Goal: Task Accomplishment & Management: Use online tool/utility

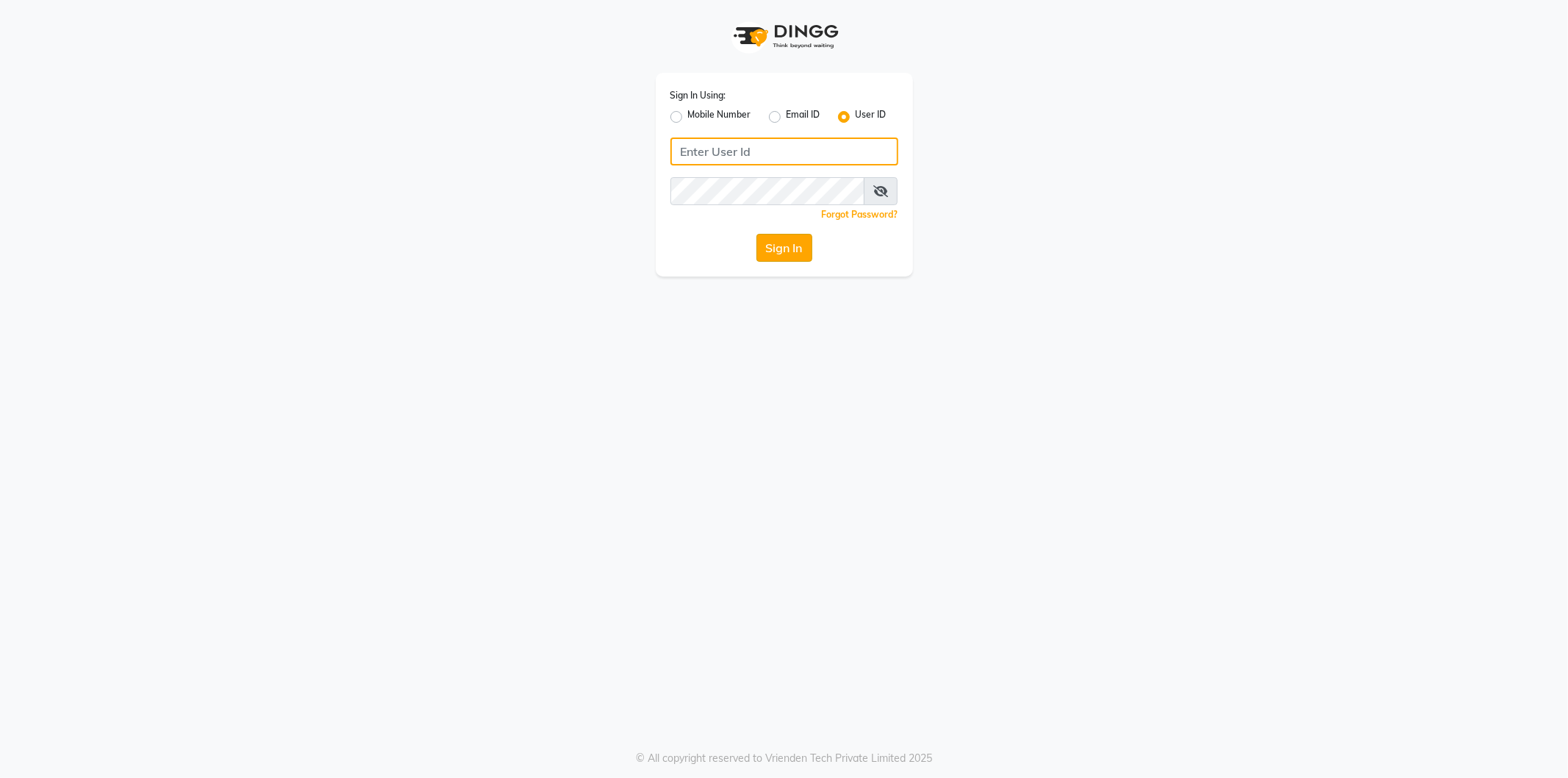
type input "vardhanspa"
click at [772, 240] on button "Sign In" at bounding box center [784, 248] width 56 height 28
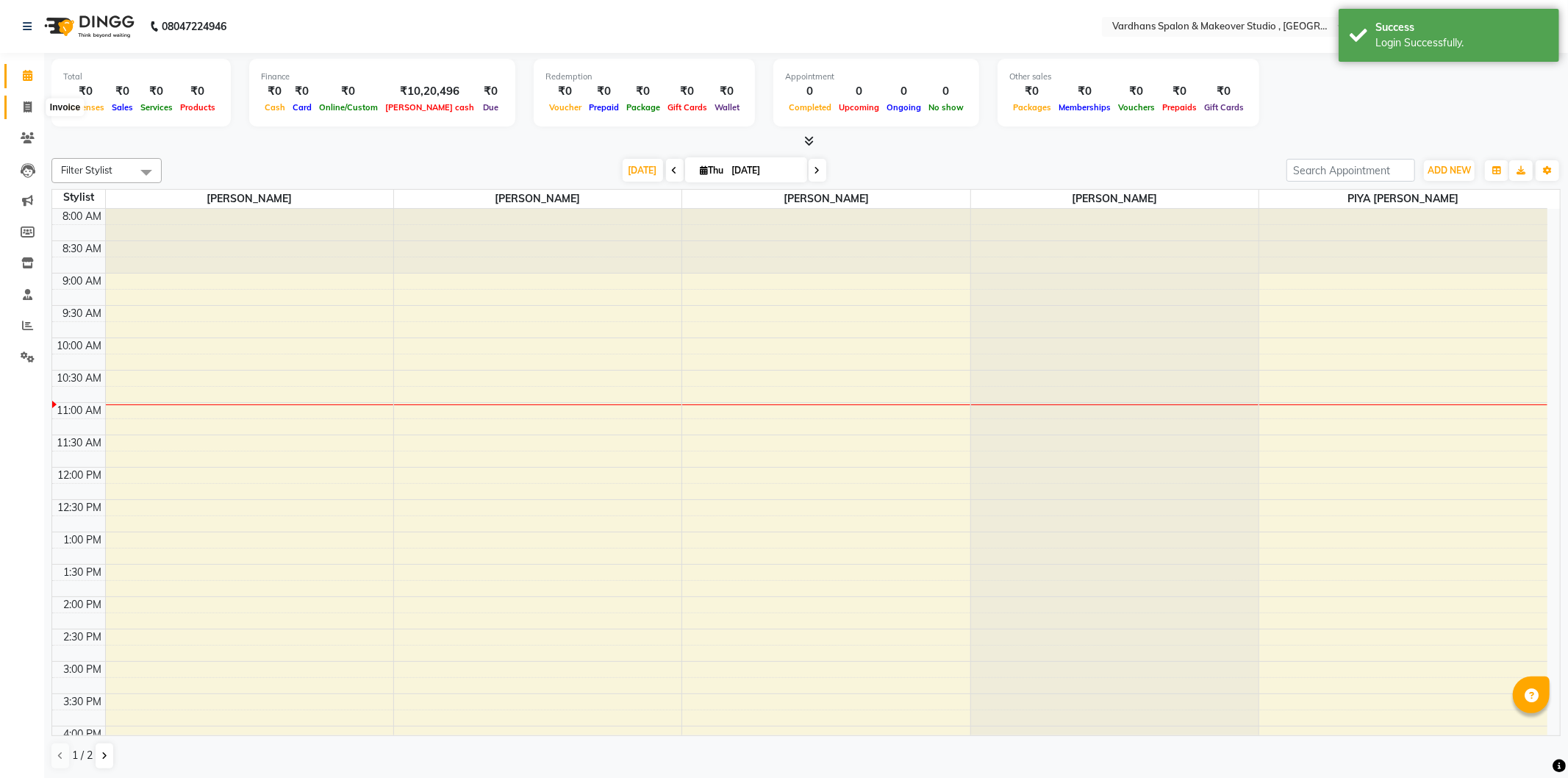
click at [25, 109] on icon at bounding box center [27, 107] width 8 height 11
select select "service"
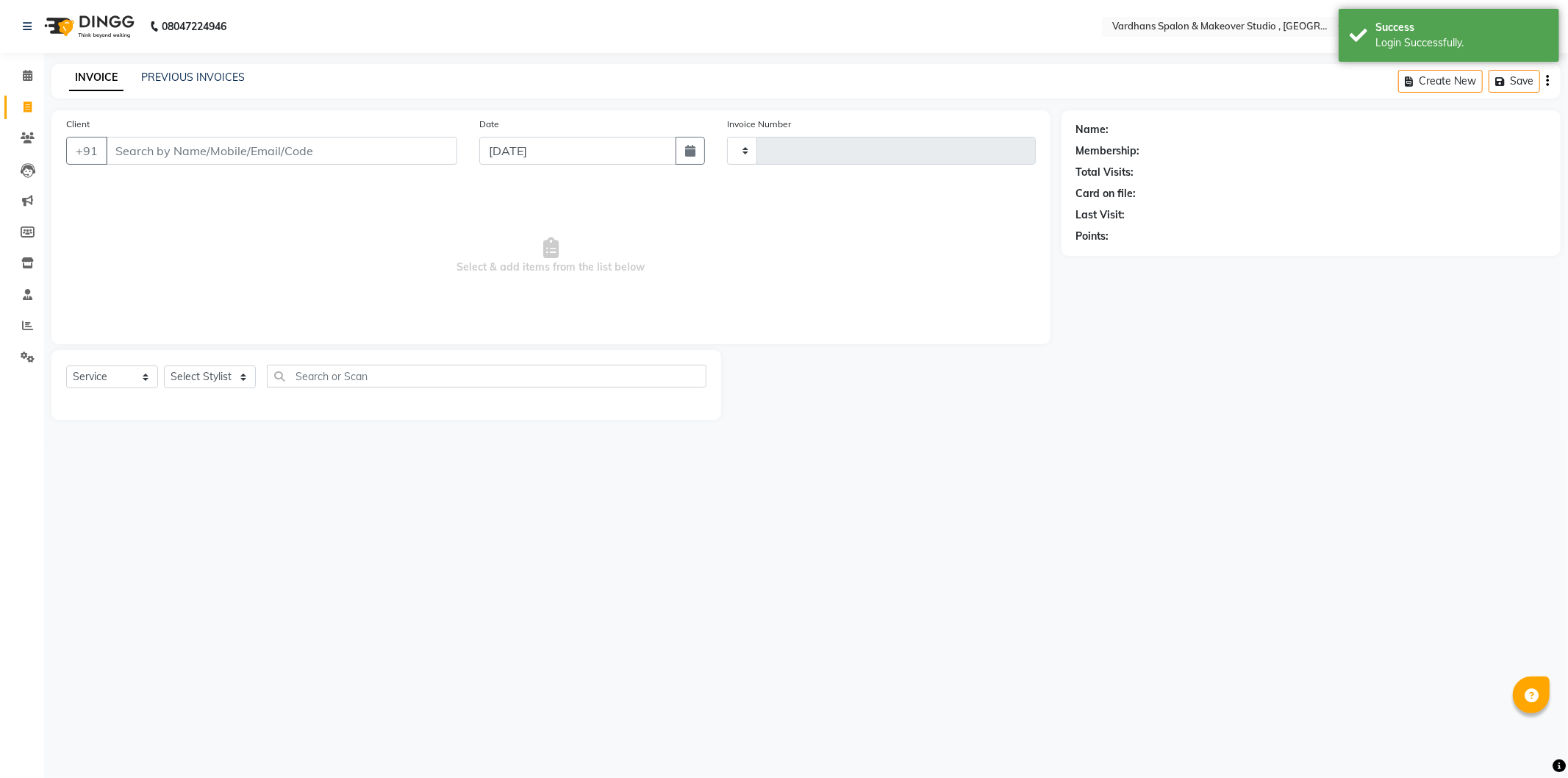
type input "1168"
select select "6997"
click at [206, 79] on link "PREVIOUS INVOICES" at bounding box center [192, 77] width 104 height 13
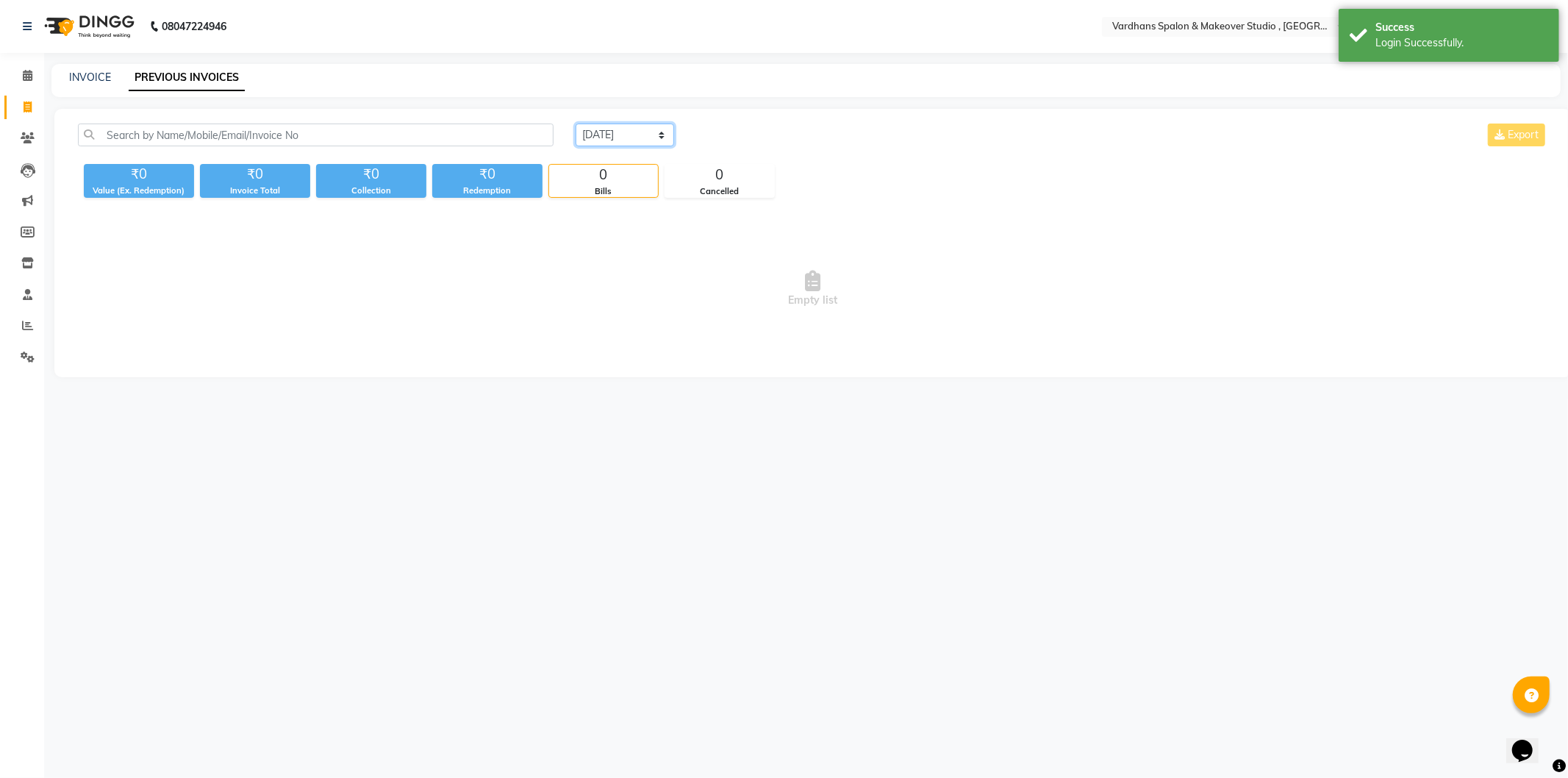
click at [641, 134] on select "[DATE] [DATE] Custom Range" at bounding box center [625, 135] width 98 height 23
select select "[DATE]"
click at [576, 124] on select "[DATE] [DATE] Custom Range" at bounding box center [625, 135] width 98 height 23
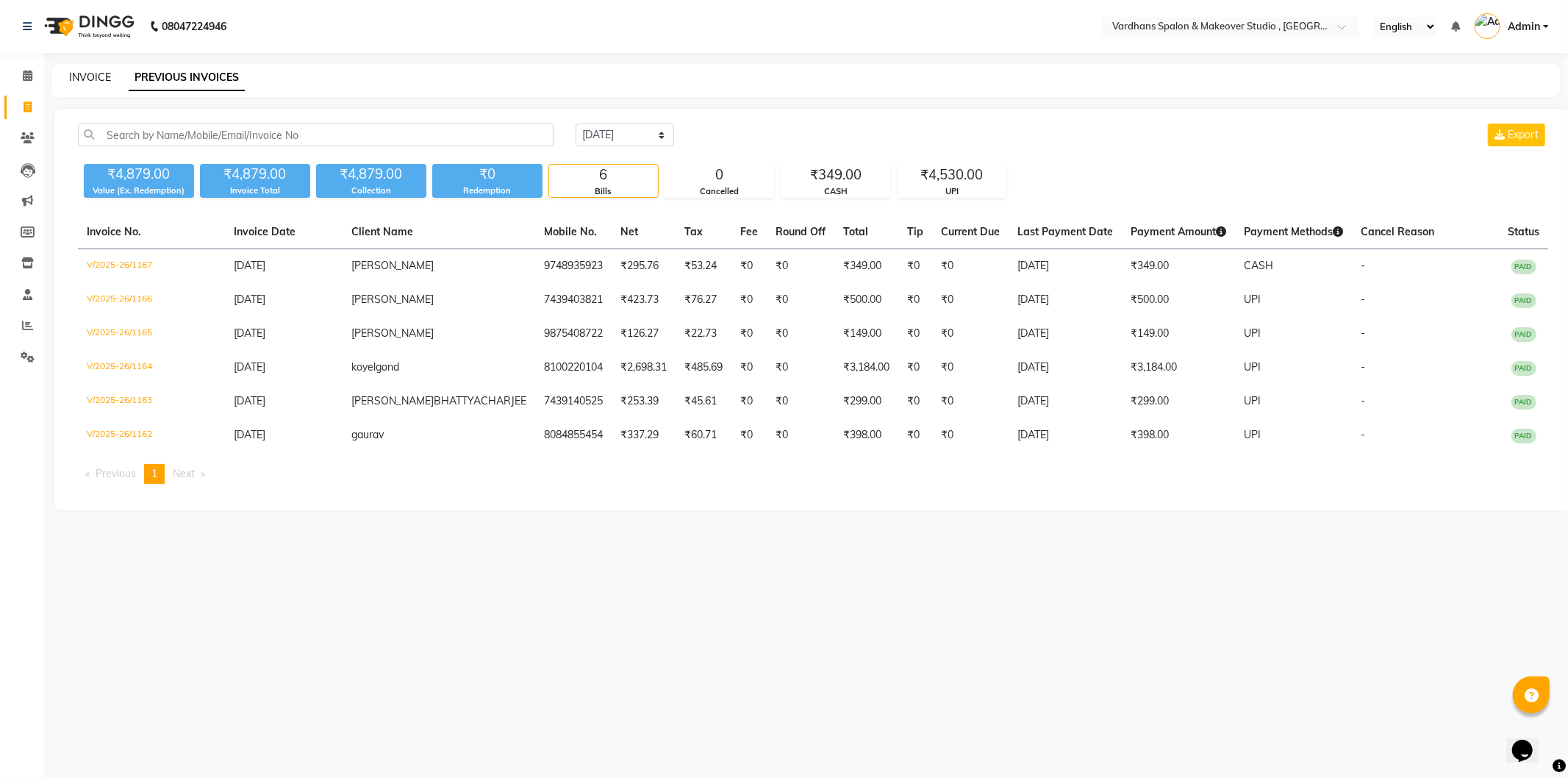
click at [91, 75] on link "INVOICE" at bounding box center [90, 77] width 42 height 13
select select "service"
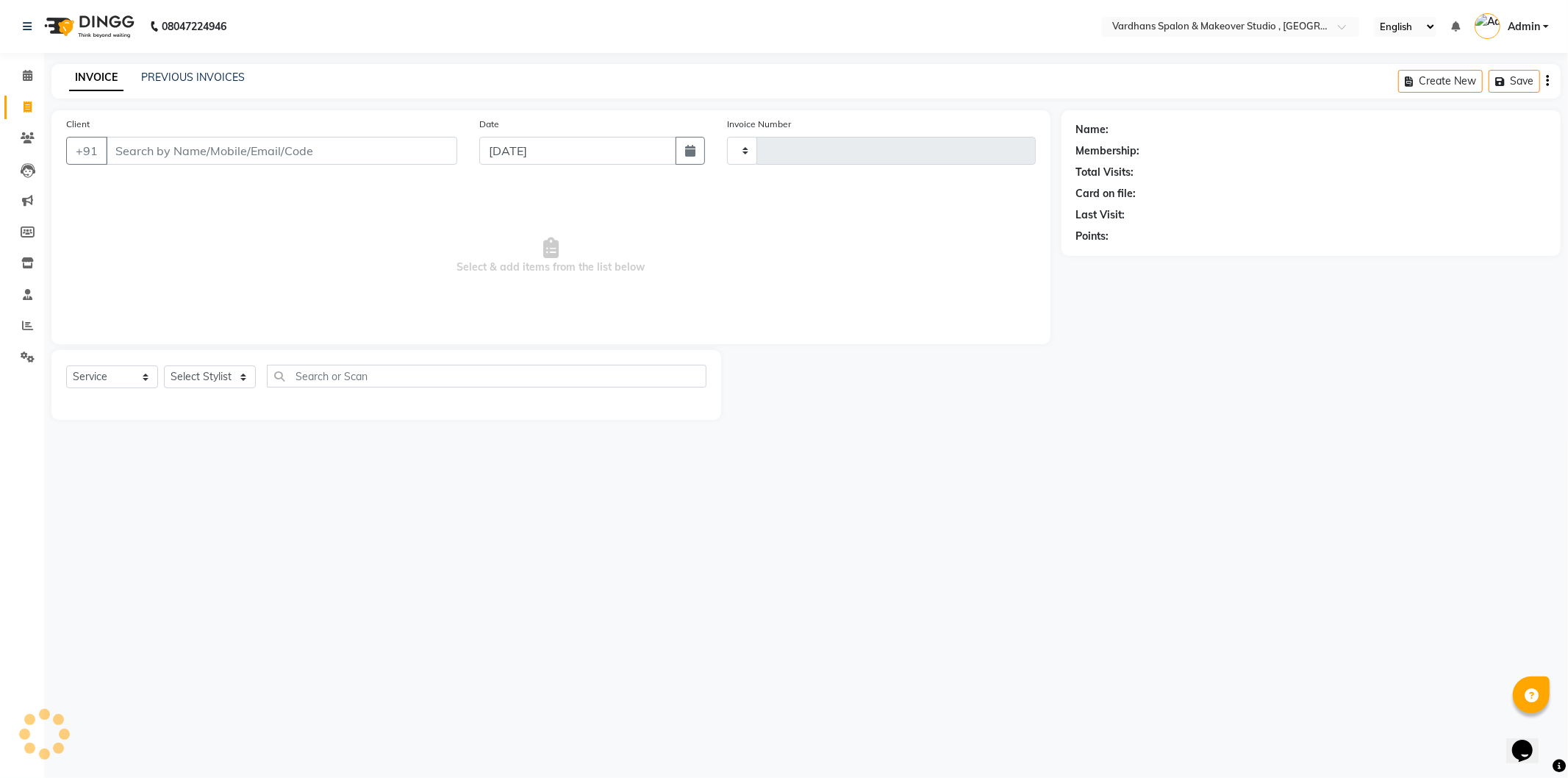
type input "1168"
select select "6997"
